Goal: Information Seeking & Learning: Learn about a topic

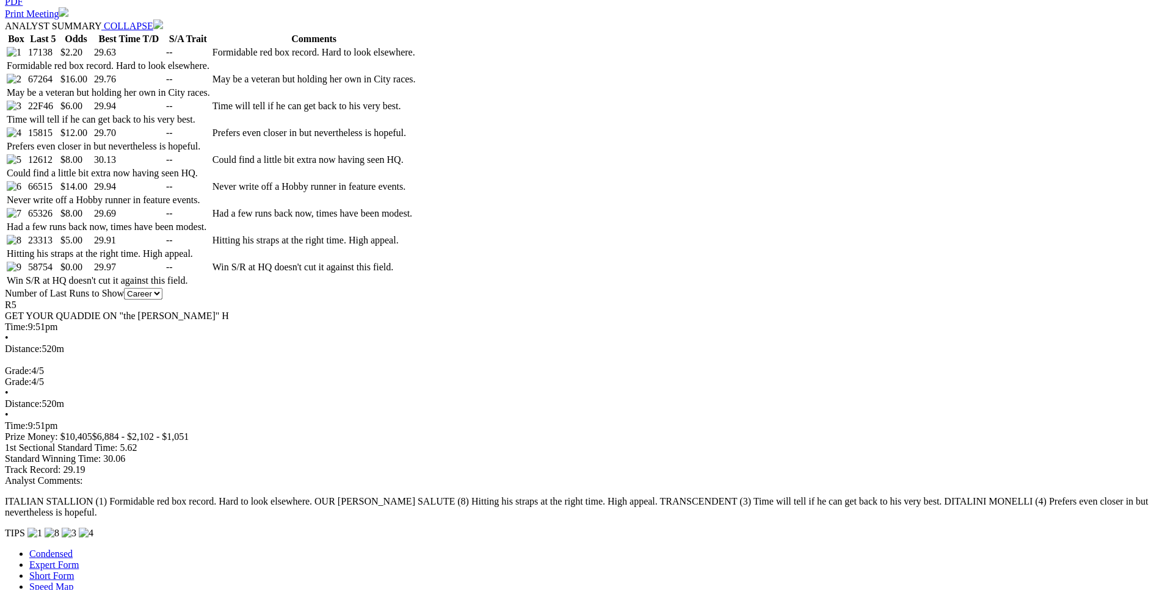
scroll to position [684, 0]
drag, startPoint x: 315, startPoint y: 297, endPoint x: 707, endPoint y: 293, distance: 392.0
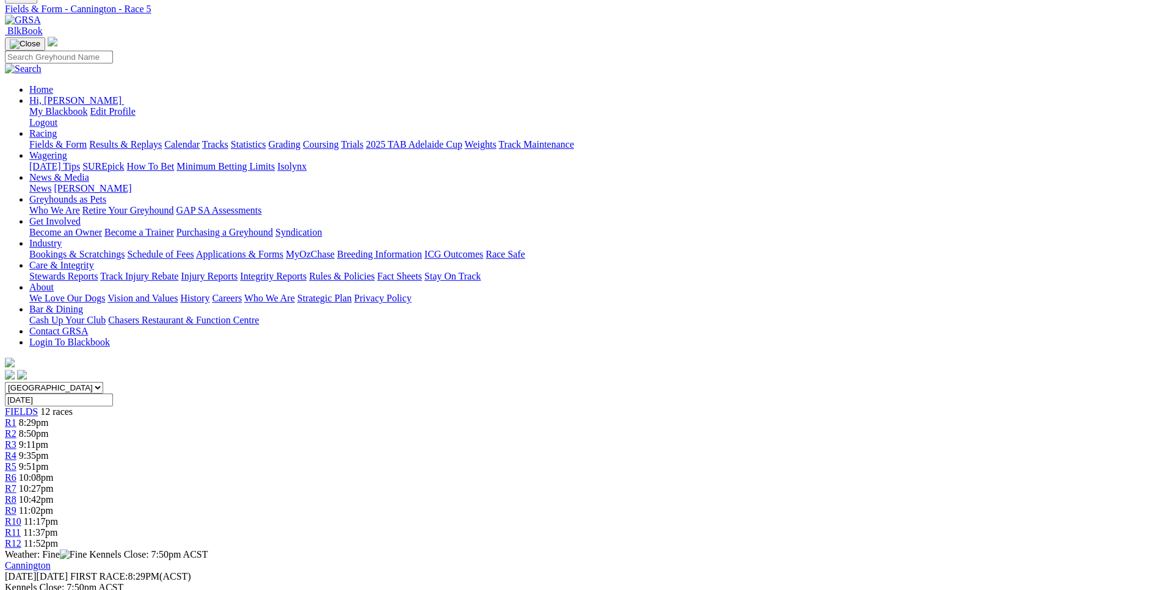
scroll to position [0, 0]
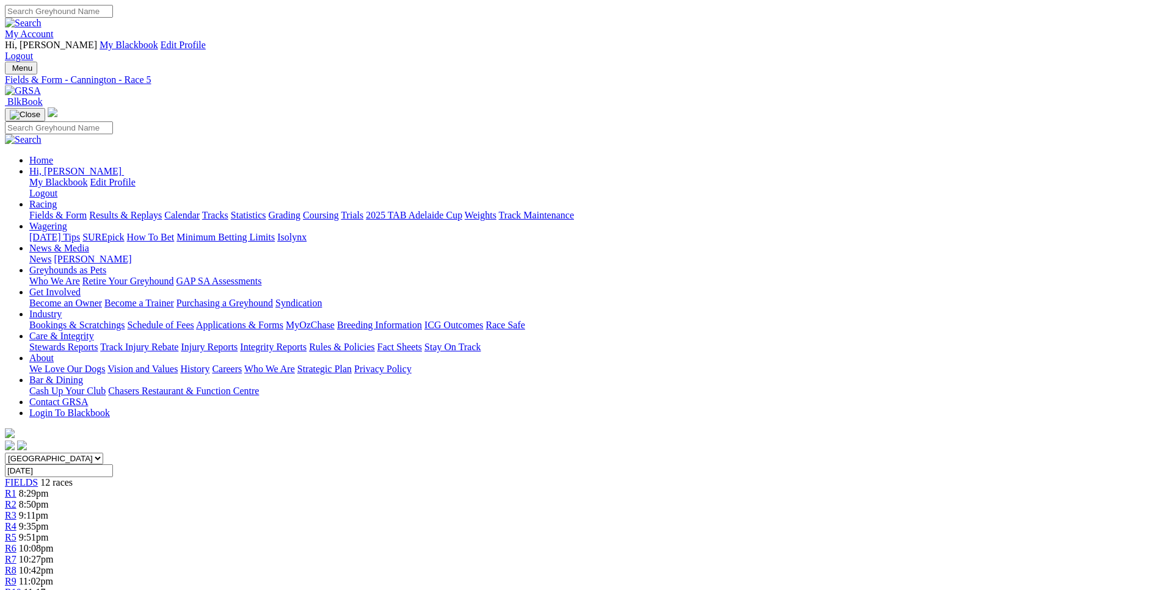
click at [54, 554] on span "10:27pm" at bounding box center [36, 559] width 35 height 10
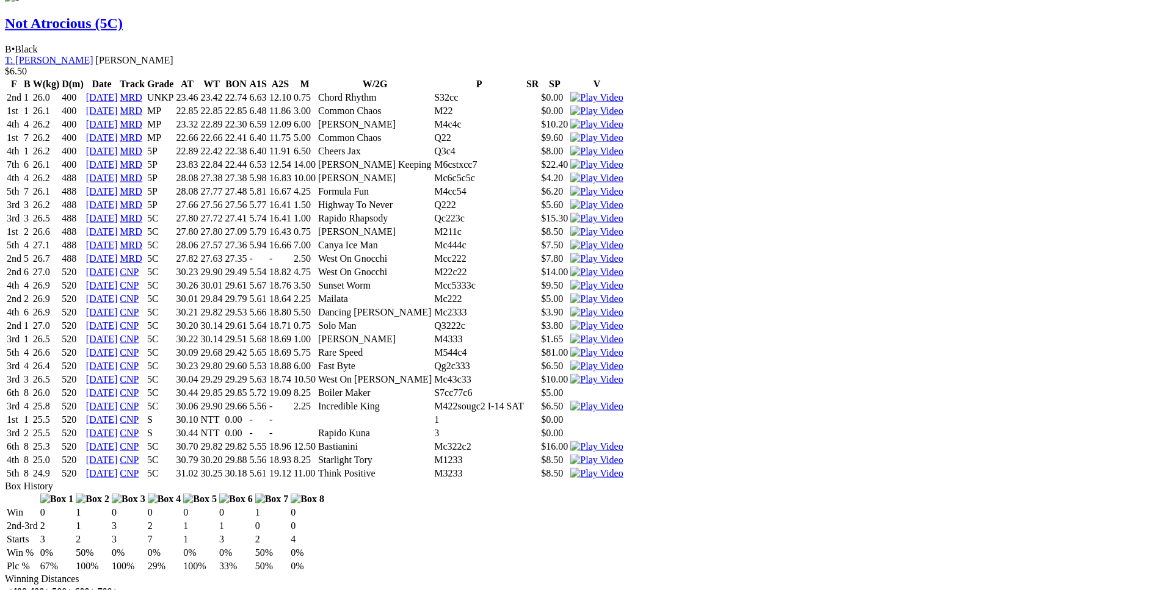
scroll to position [1432, 0]
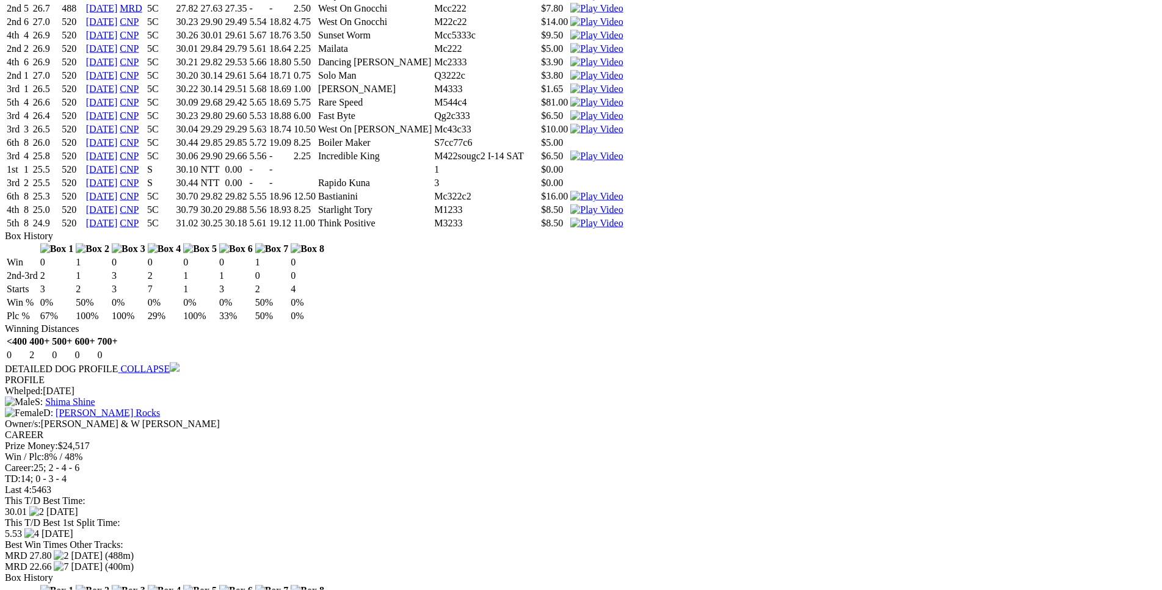
scroll to position [1556, 0]
drag, startPoint x: 181, startPoint y: 330, endPoint x: 724, endPoint y: 356, distance: 542.8
copy tbody "5th 3 26.1 461 27 Mar 25 HOB 5 26.63 26.24 25.66 5.50 11.59 5.50 Today's Carlos…"
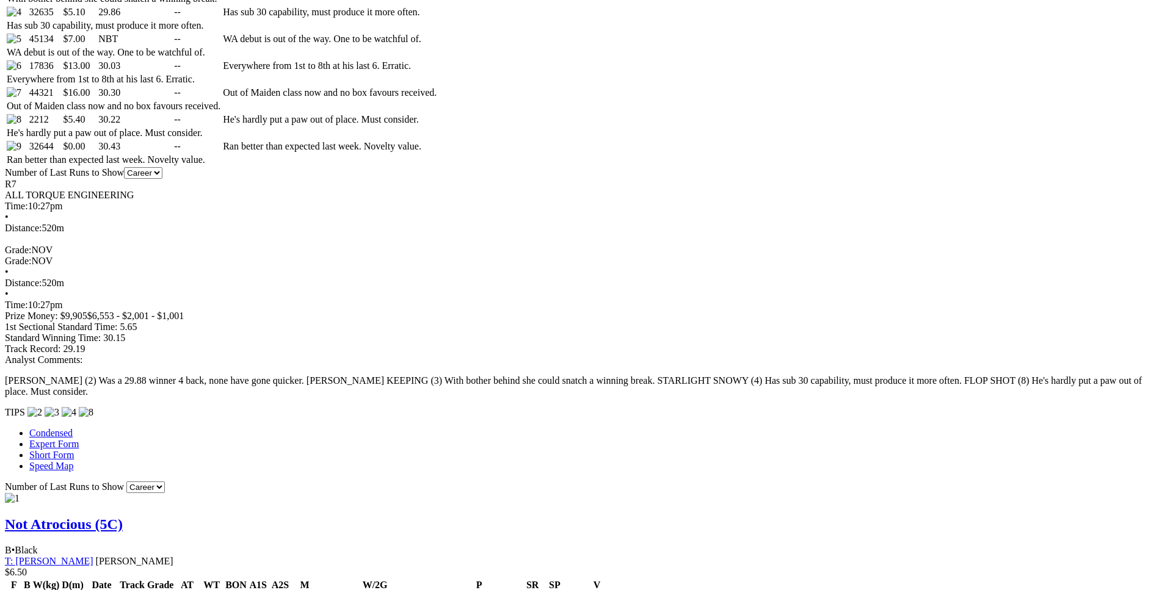
scroll to position [809, 0]
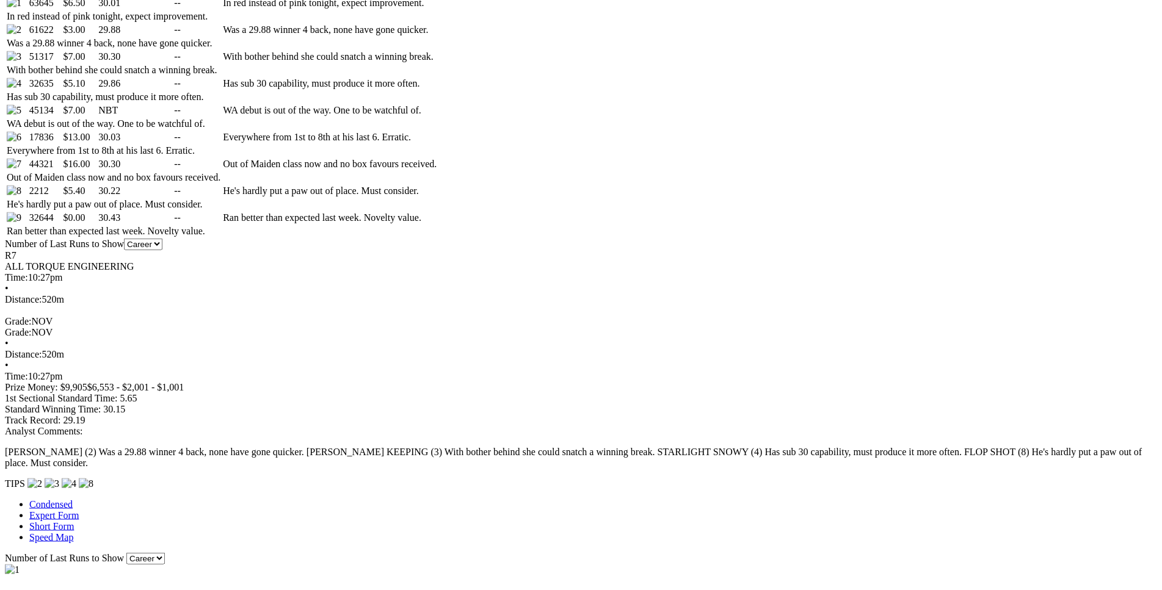
scroll to position [747, 0]
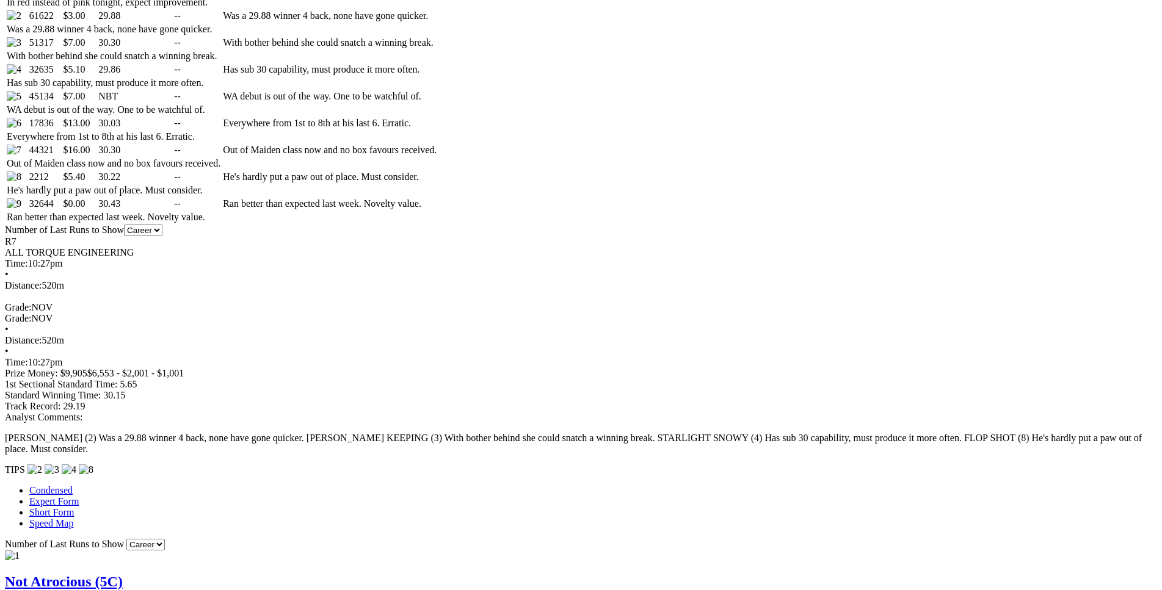
drag, startPoint x: 303, startPoint y: 290, endPoint x: 723, endPoint y: 286, distance: 419.5
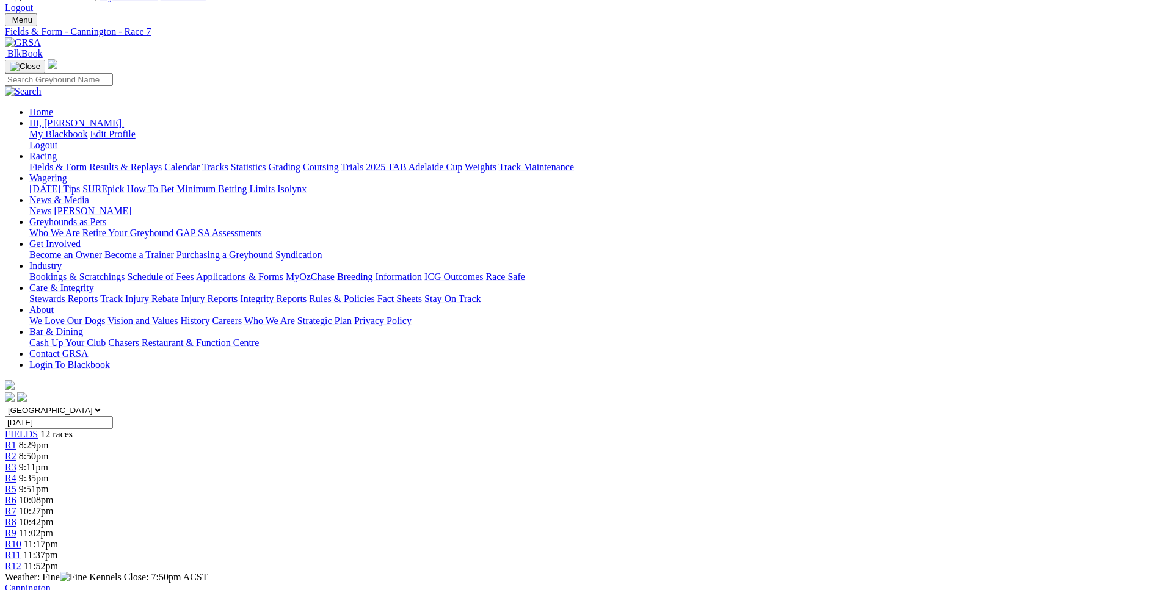
scroll to position [0, 0]
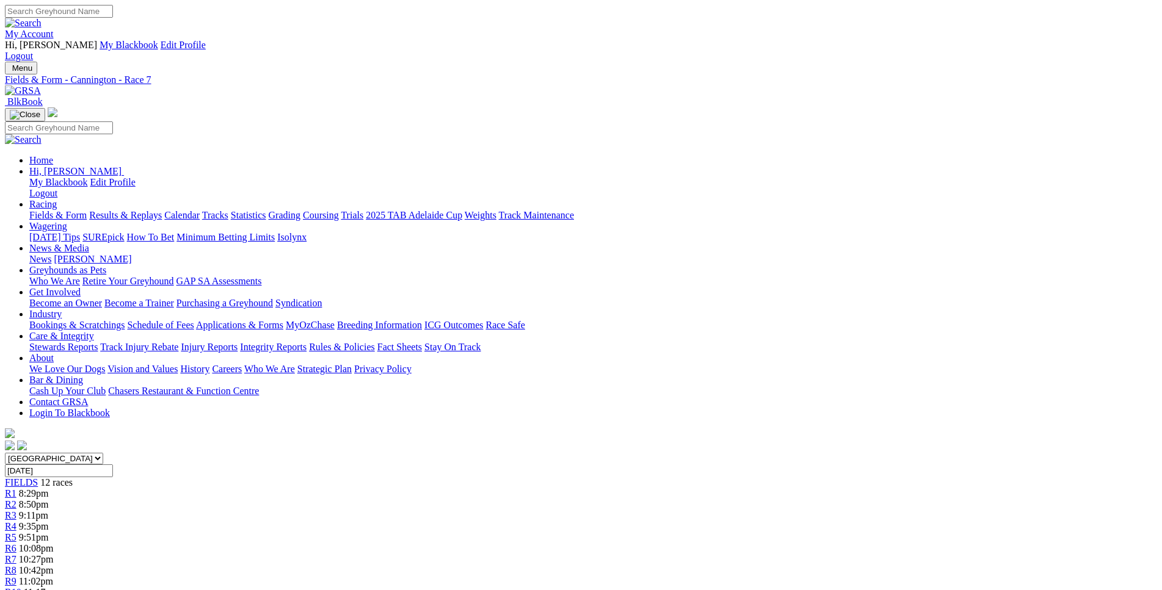
click at [54, 565] on span "10:42pm" at bounding box center [36, 570] width 35 height 10
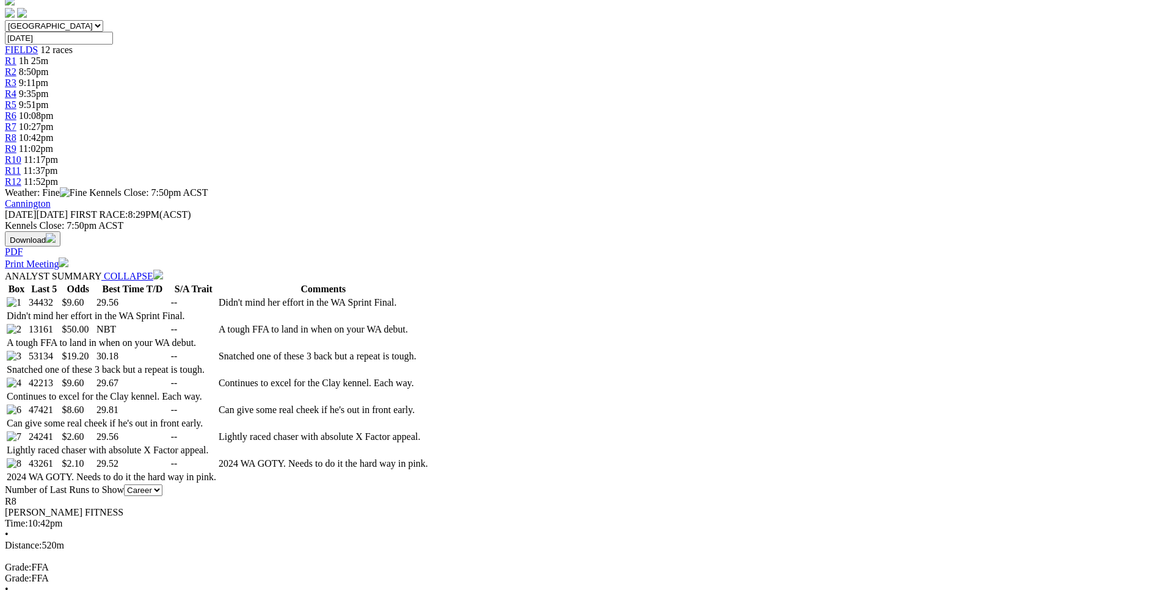
scroll to position [436, 0]
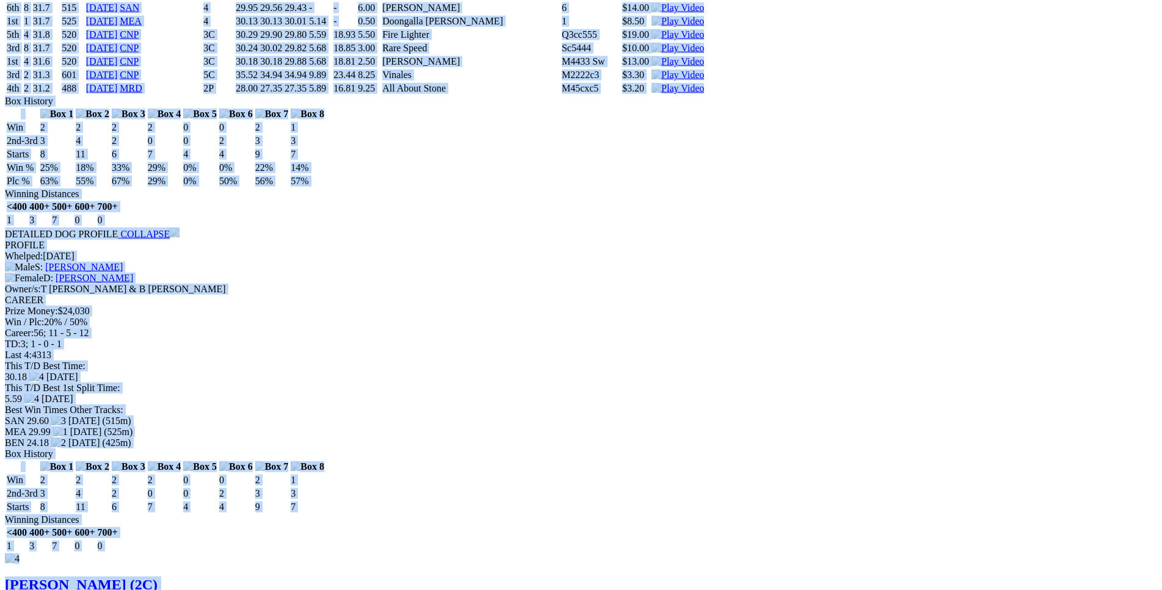
scroll to position [4733, 0]
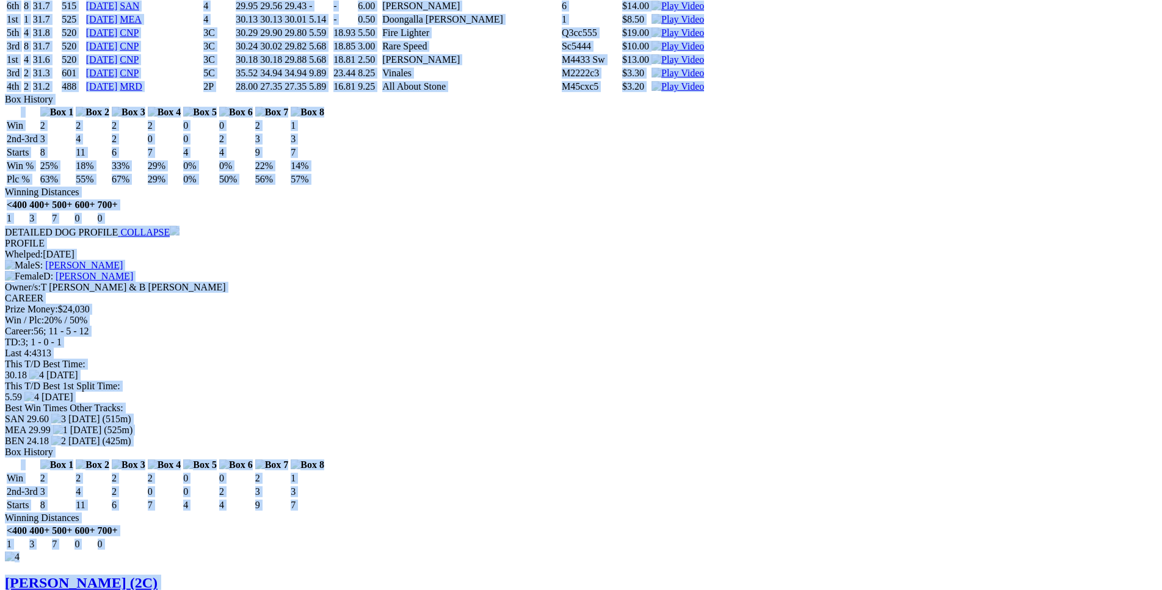
drag, startPoint x: 177, startPoint y: 224, endPoint x: 977, endPoint y: 310, distance: 804.5
copy div "Wise Barra (2C) B • Blue T: [PERSON_NAME] $9.60 F B W(kg) D(m) Date Track Grade…"
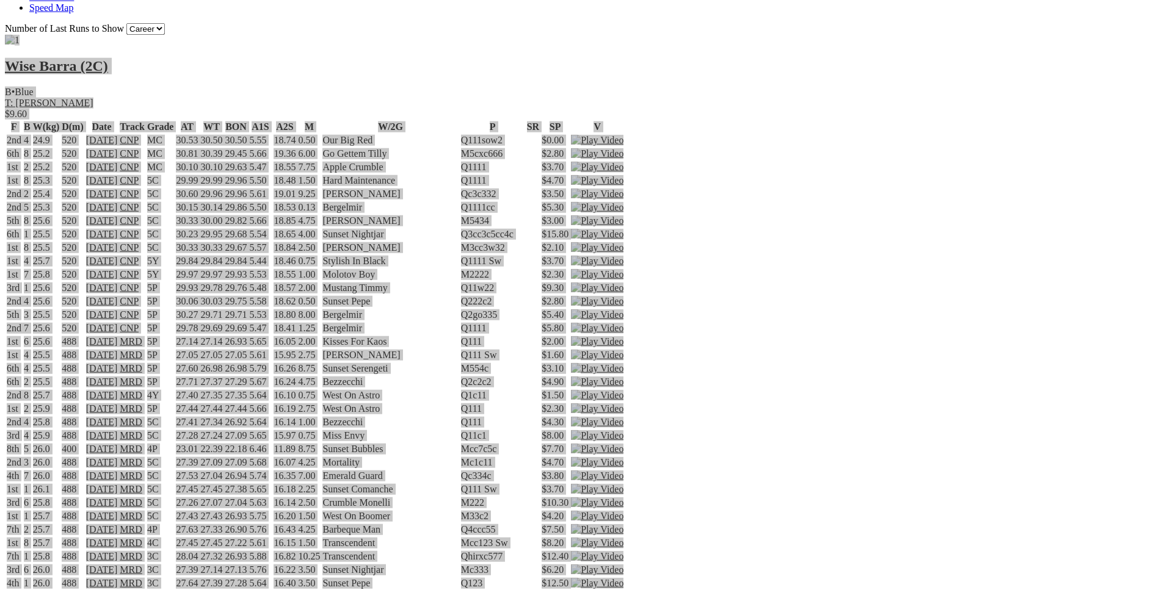
scroll to position [1245, 0]
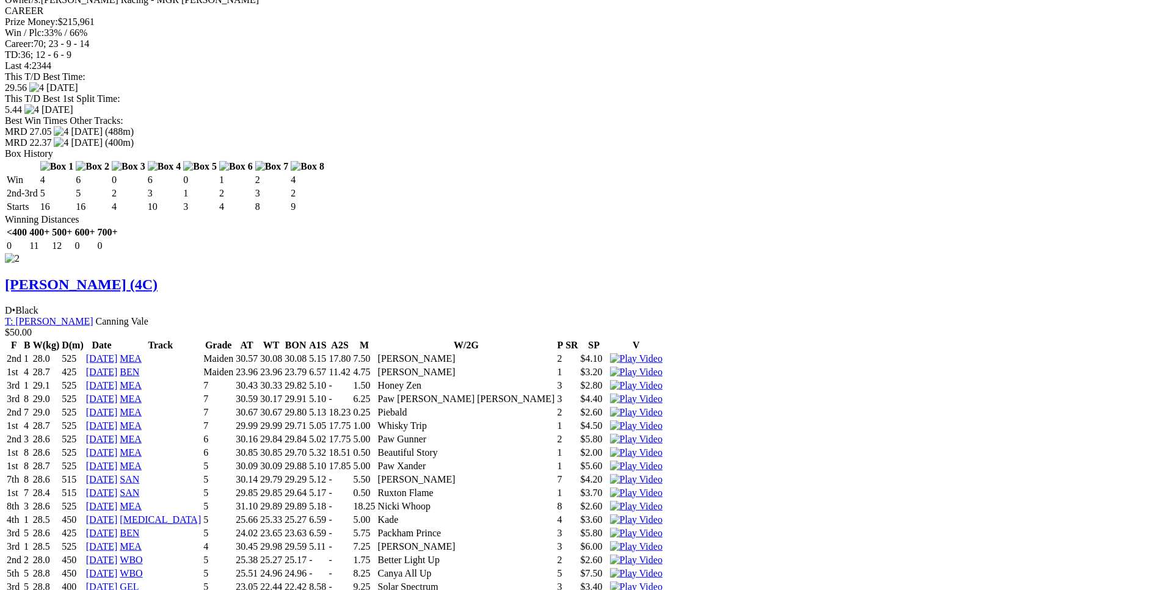
scroll to position [2604, 0]
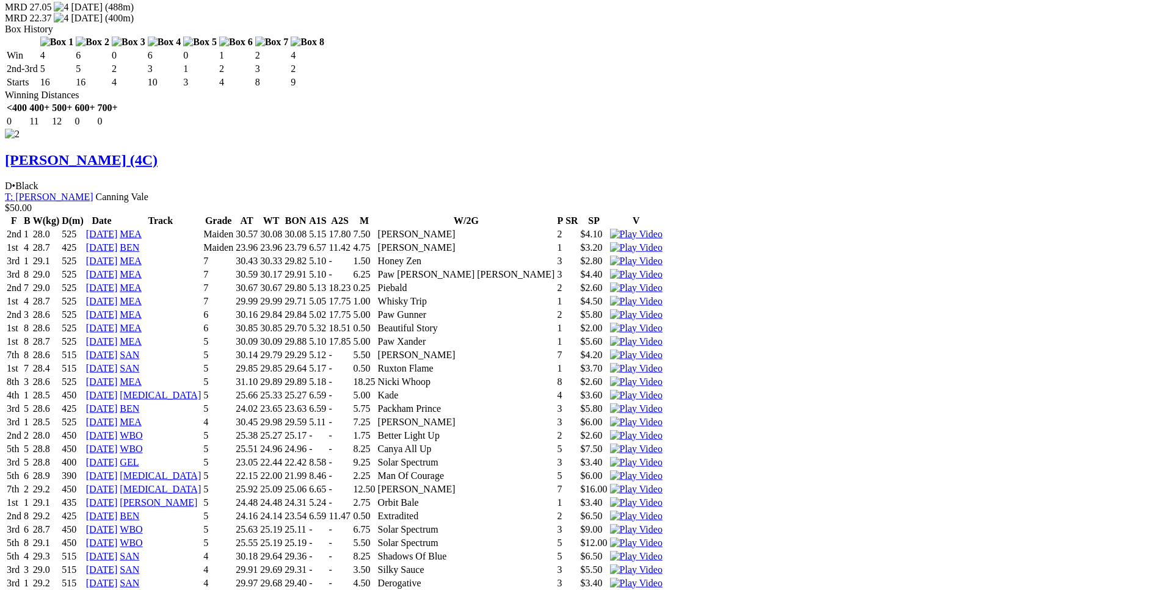
drag, startPoint x: 186, startPoint y: 286, endPoint x: 728, endPoint y: 380, distance: 550.9
copy tbody "7th 7 31.7 525 [DATE] MEA 4 30.60 29.93 29.89 - - 10.25 Paw Whistler 7 $14.00 3…"
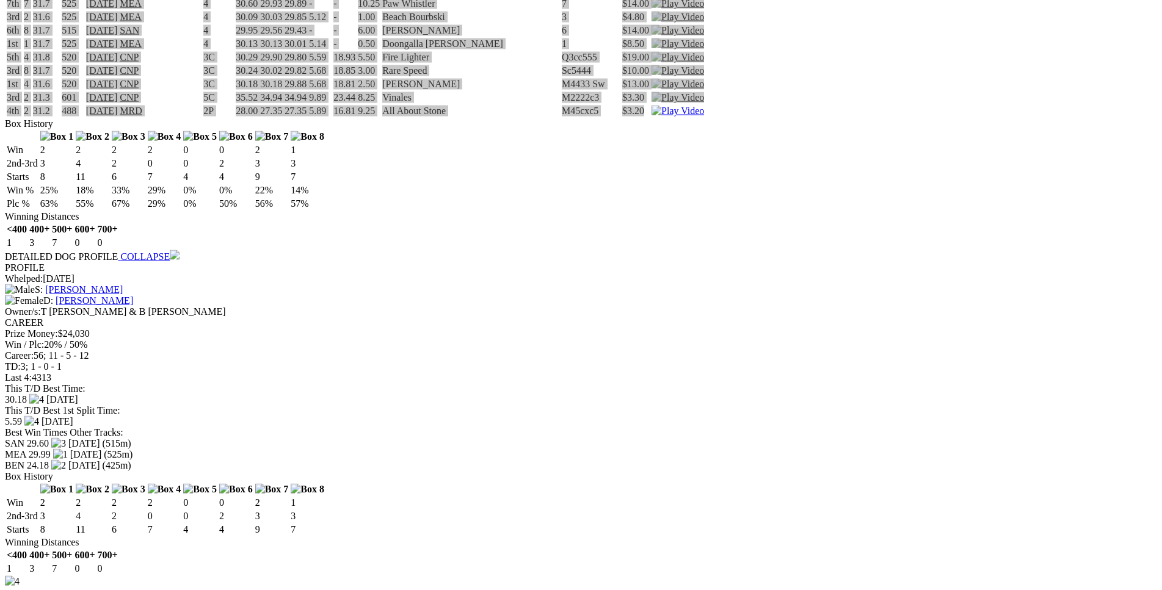
scroll to position [4711, 0]
